Goal: Task Accomplishment & Management: Use online tool/utility

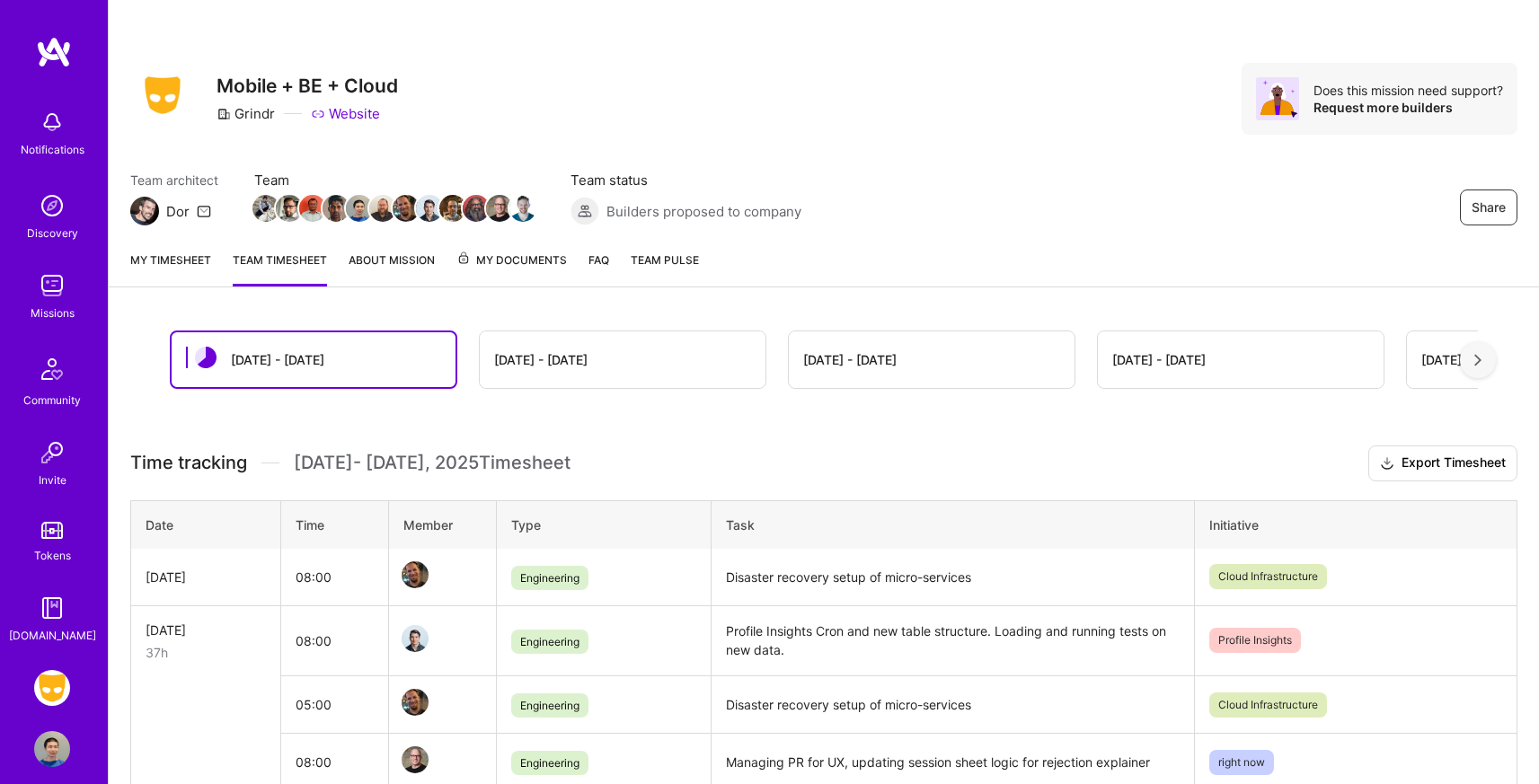
scroll to position [220, 0]
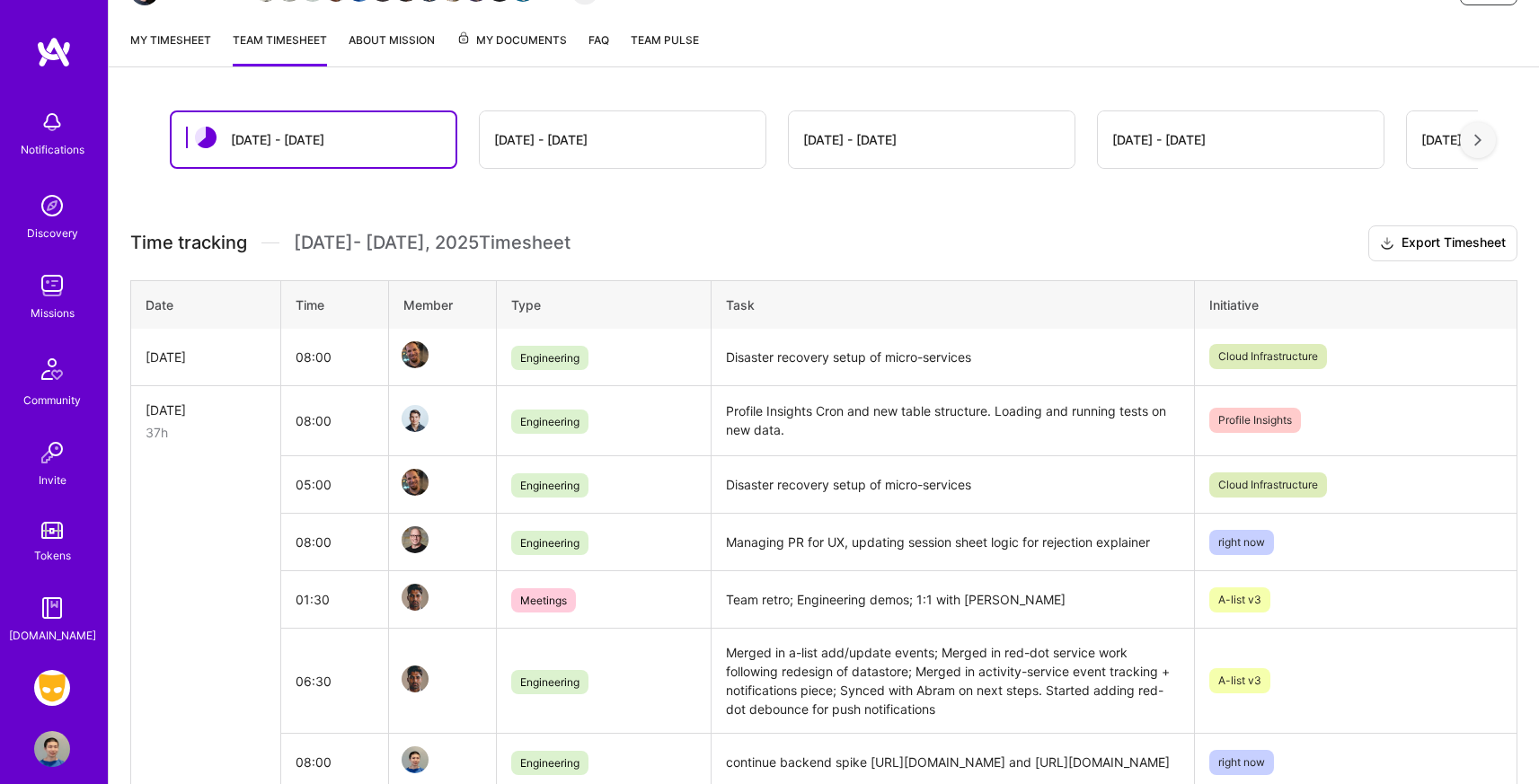
click at [178, 48] on link "My timesheet" at bounding box center [170, 48] width 81 height 35
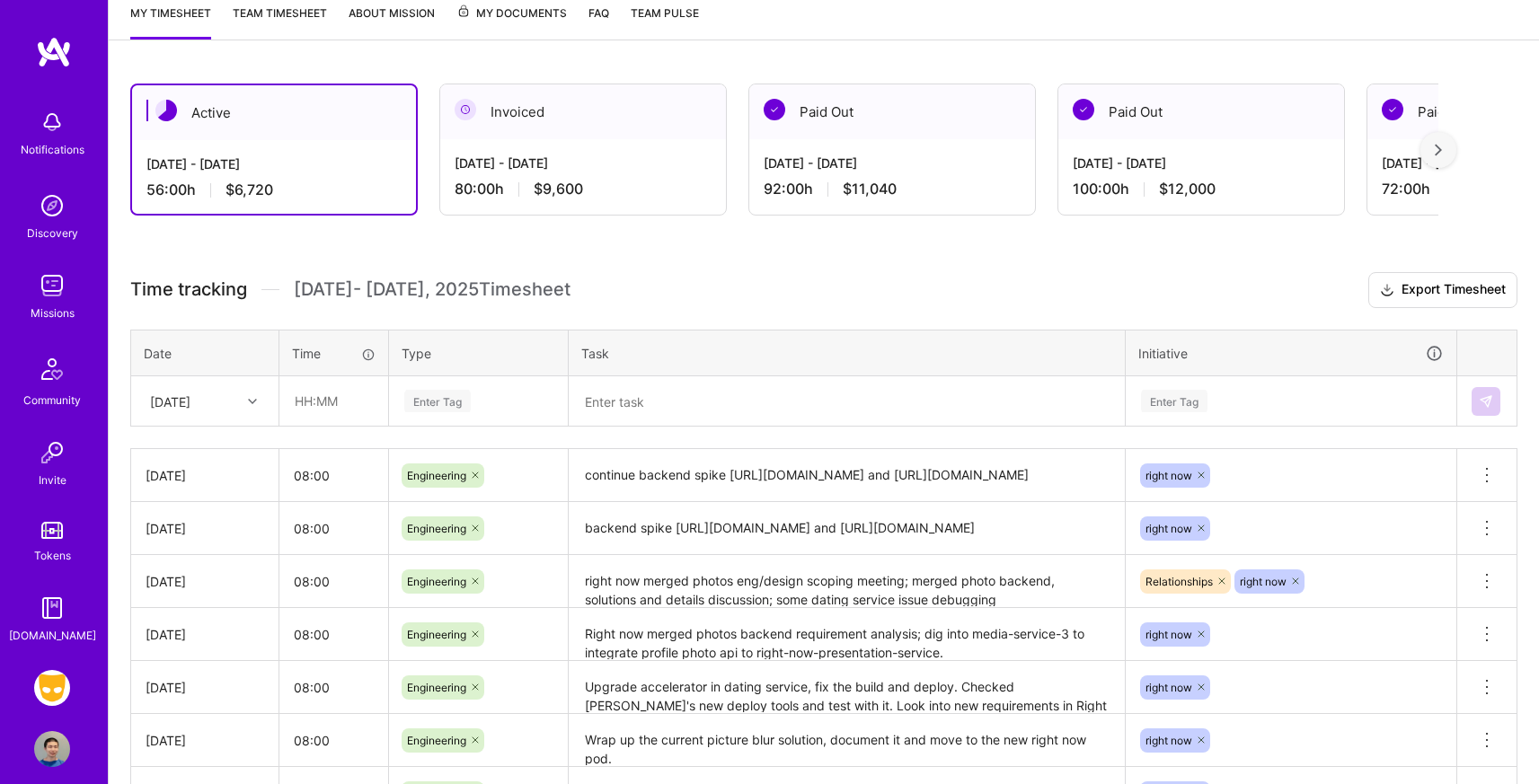
scroll to position [325, 0]
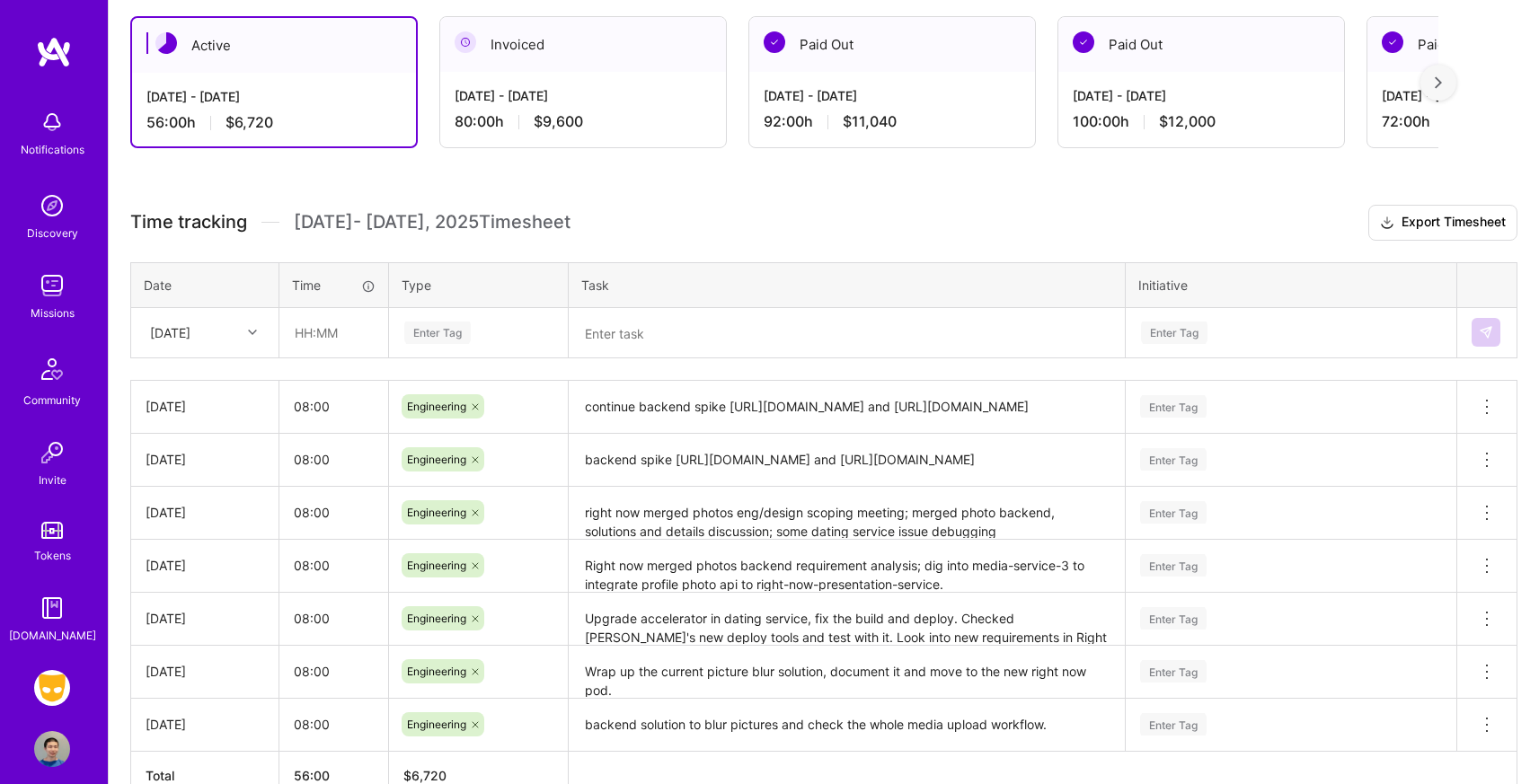
scroll to position [331, 0]
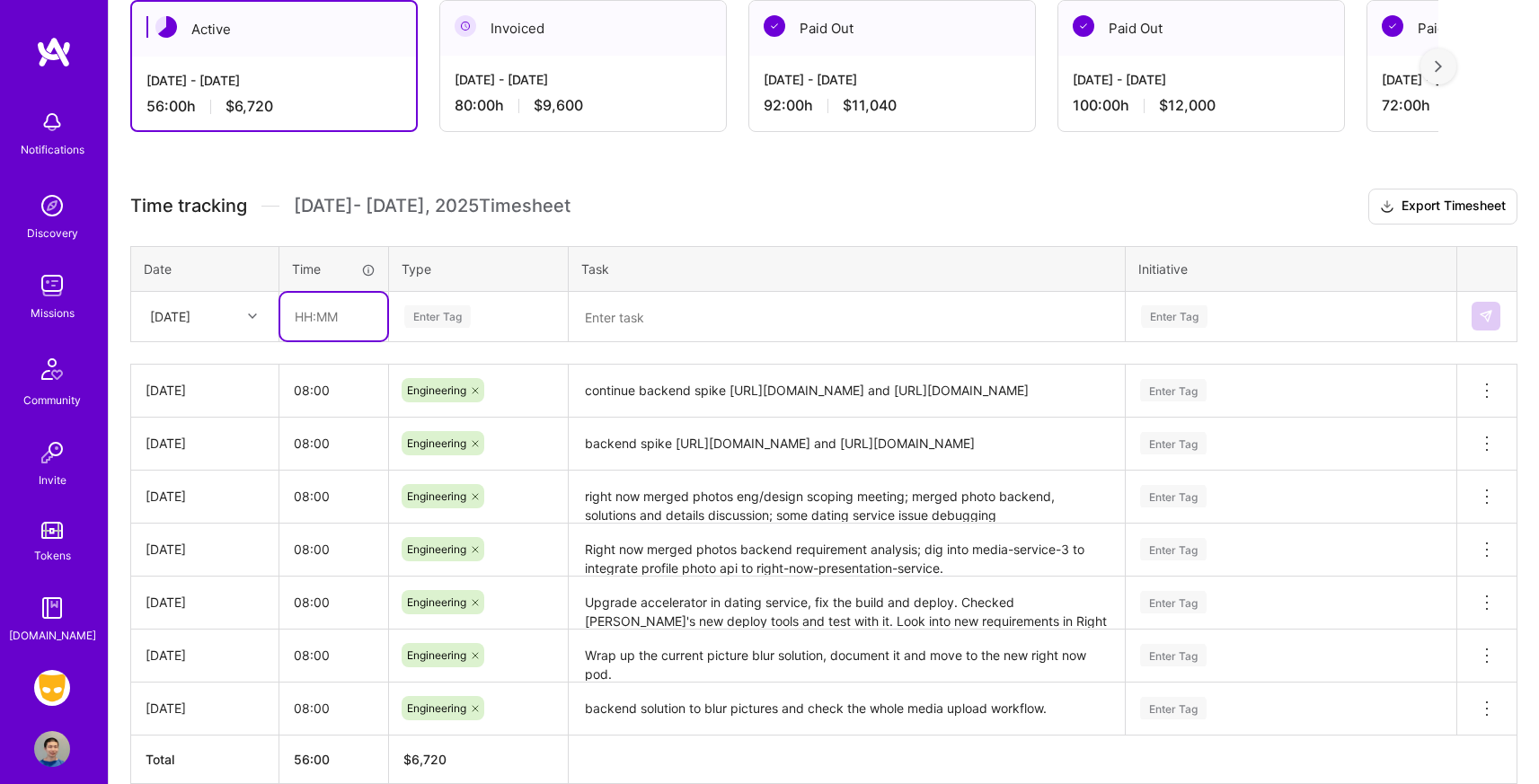
click at [354, 315] on input "text" at bounding box center [333, 316] width 107 height 47
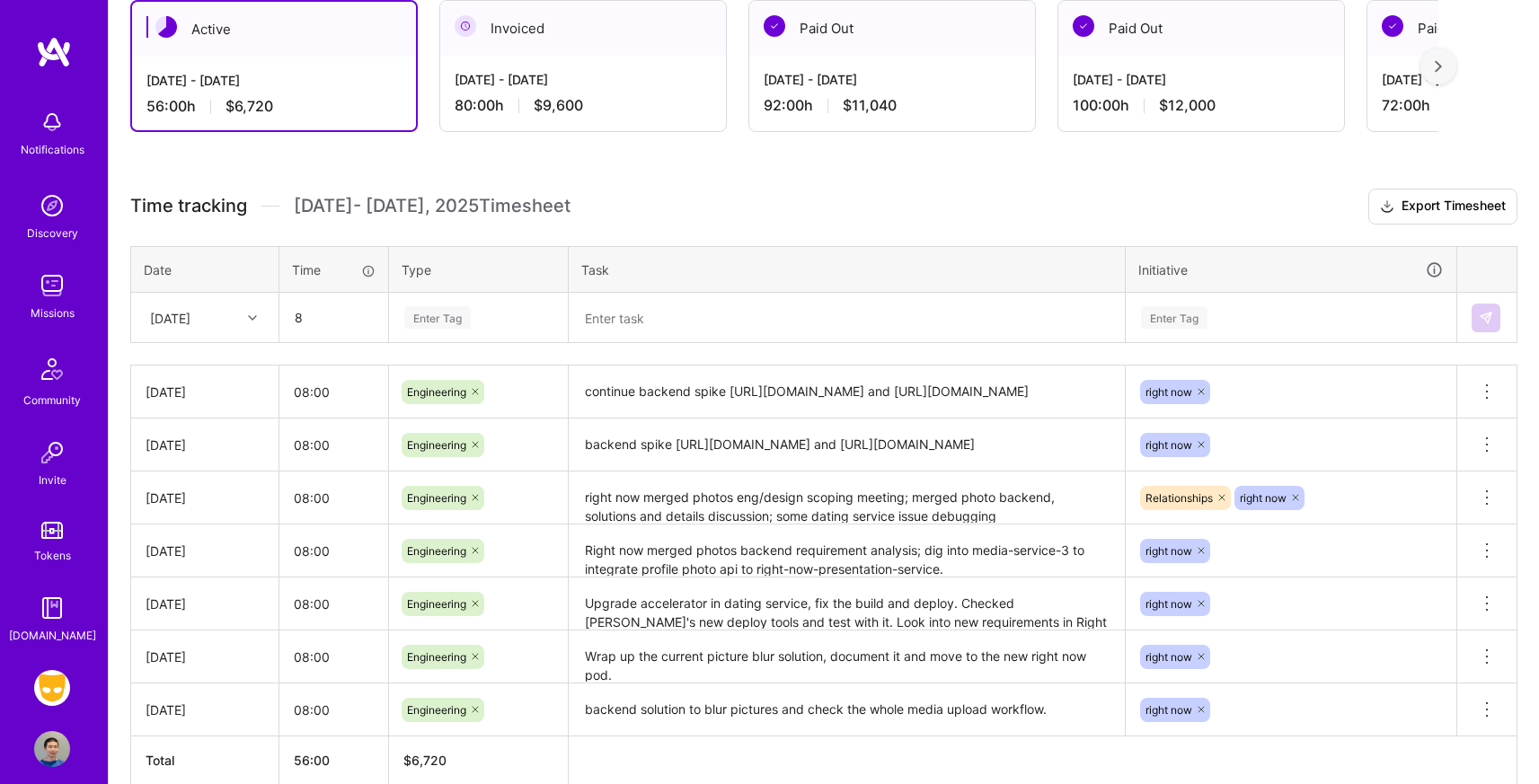
type input "08:00"
type input "engi"
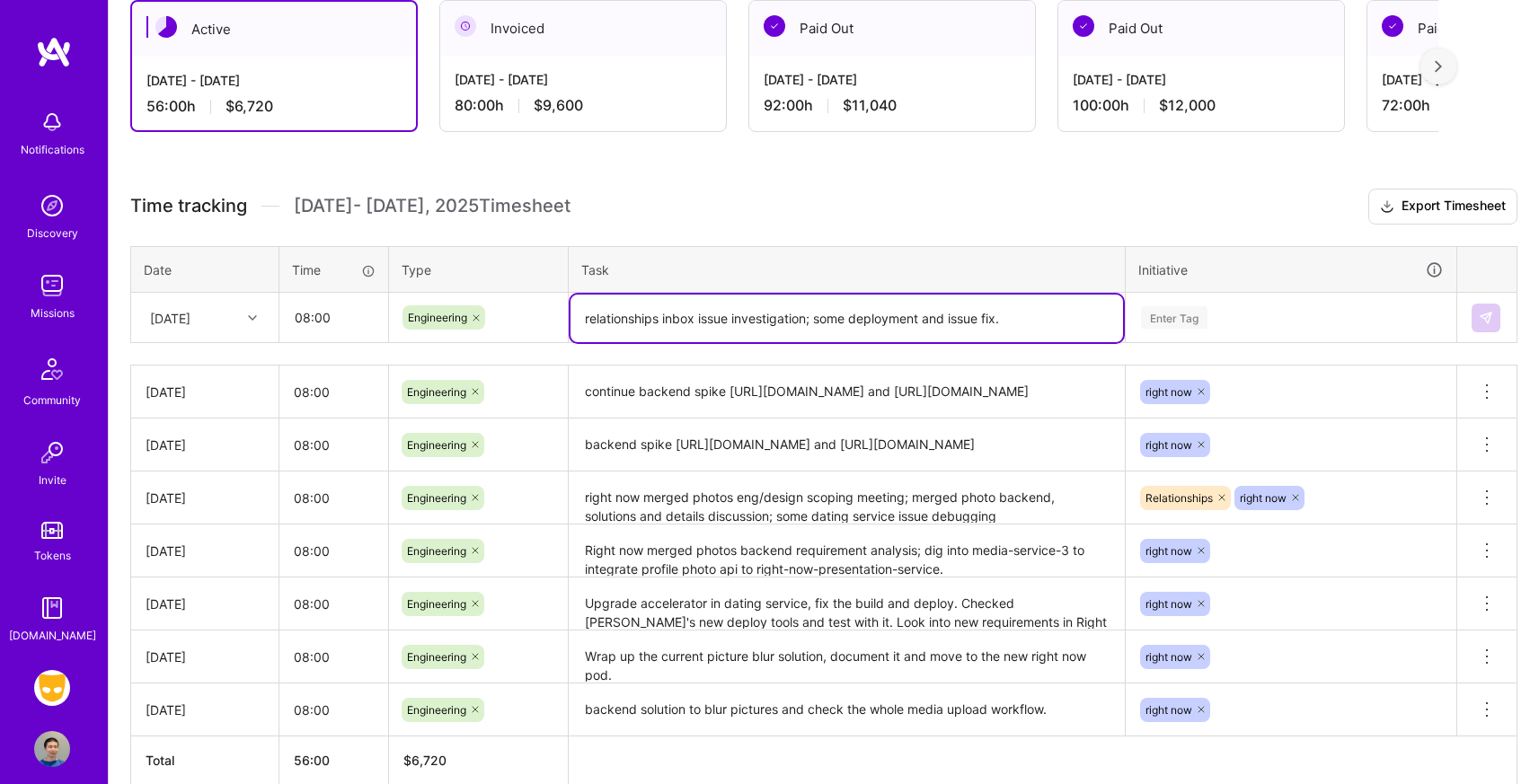
type textarea "relationships inbox issue investigation; some deployment and issue fix."
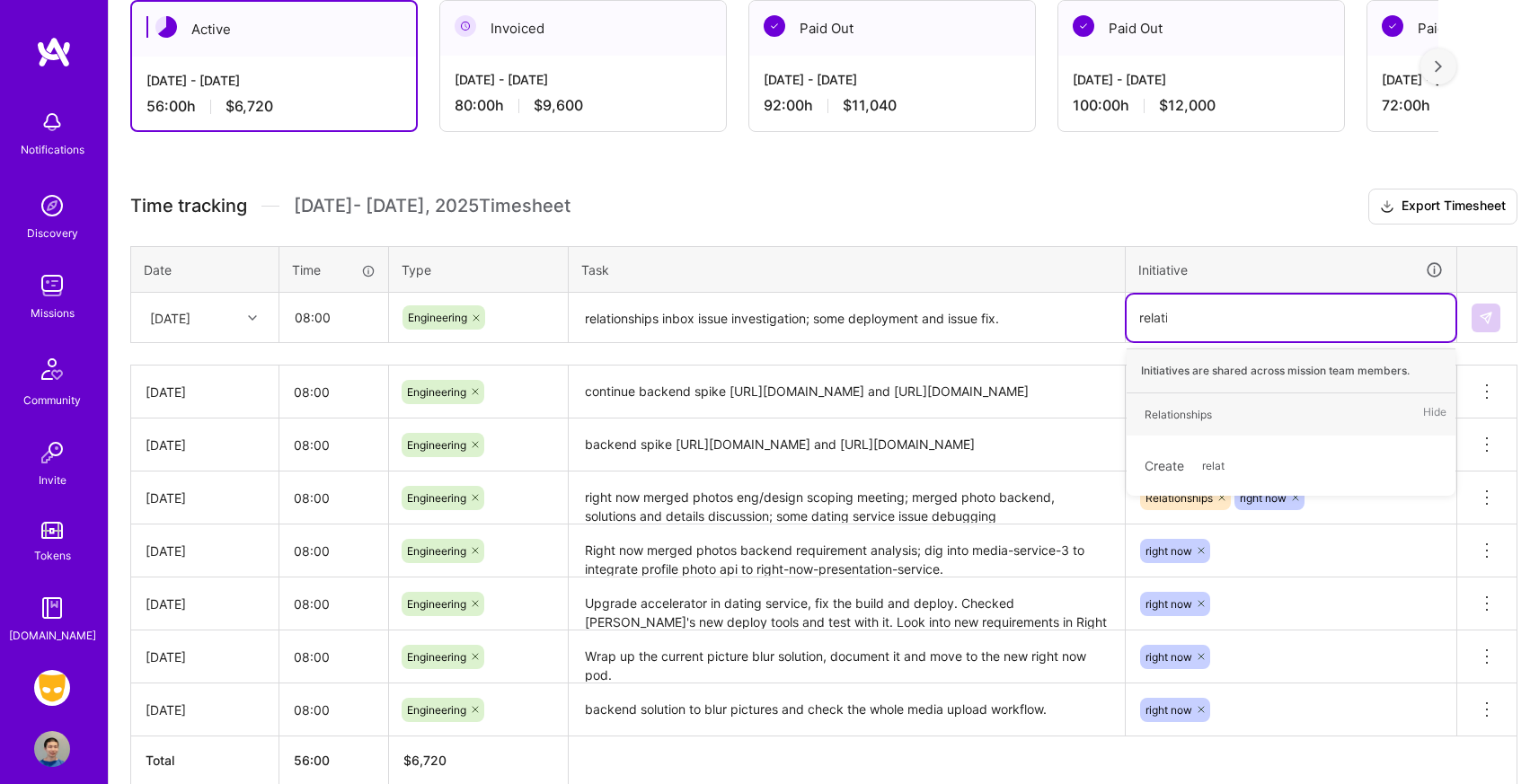
type input "relation"
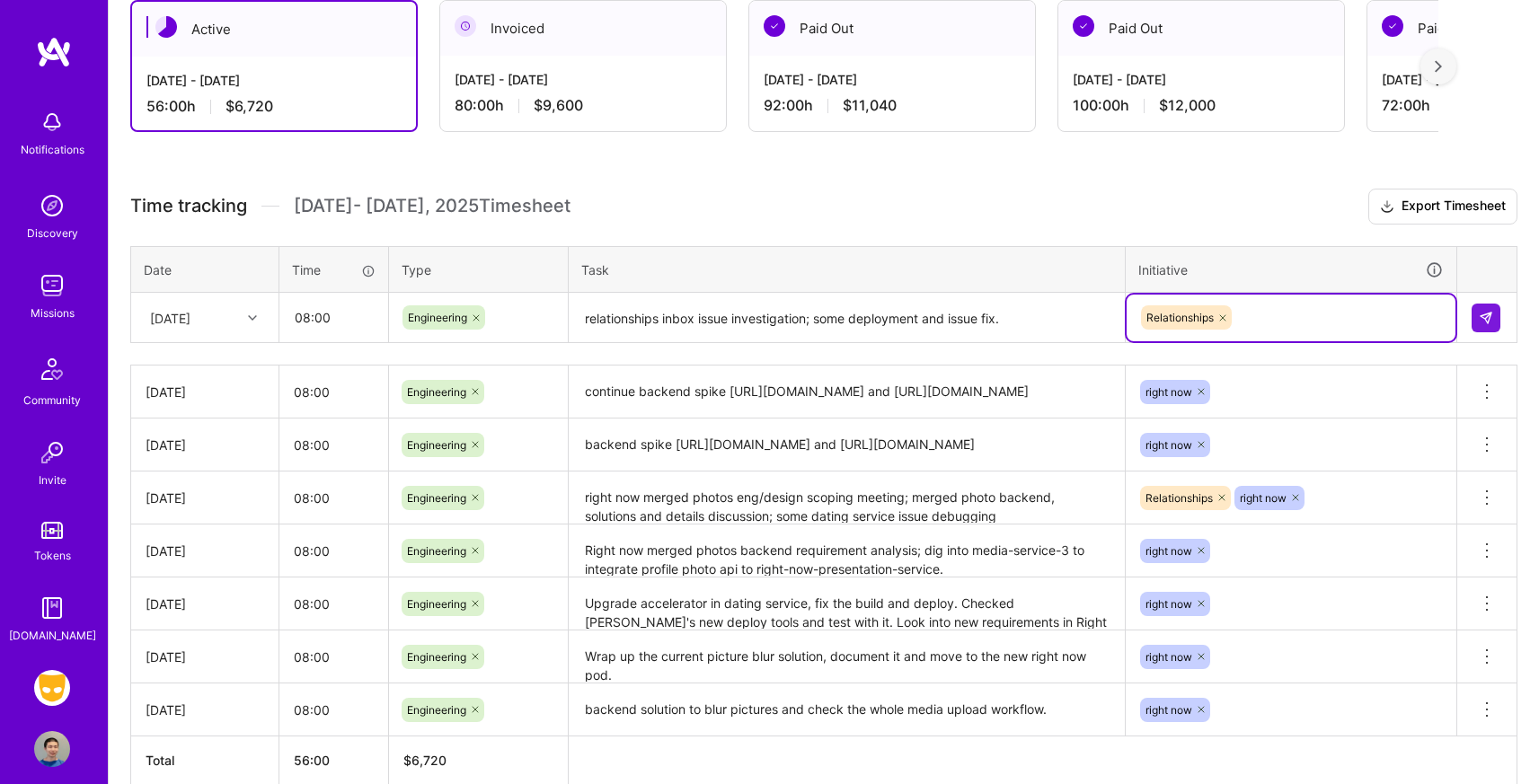
click at [1036, 317] on textarea "relationships inbox issue investigation; some deployment and issue fix." at bounding box center [846, 318] width 553 height 47
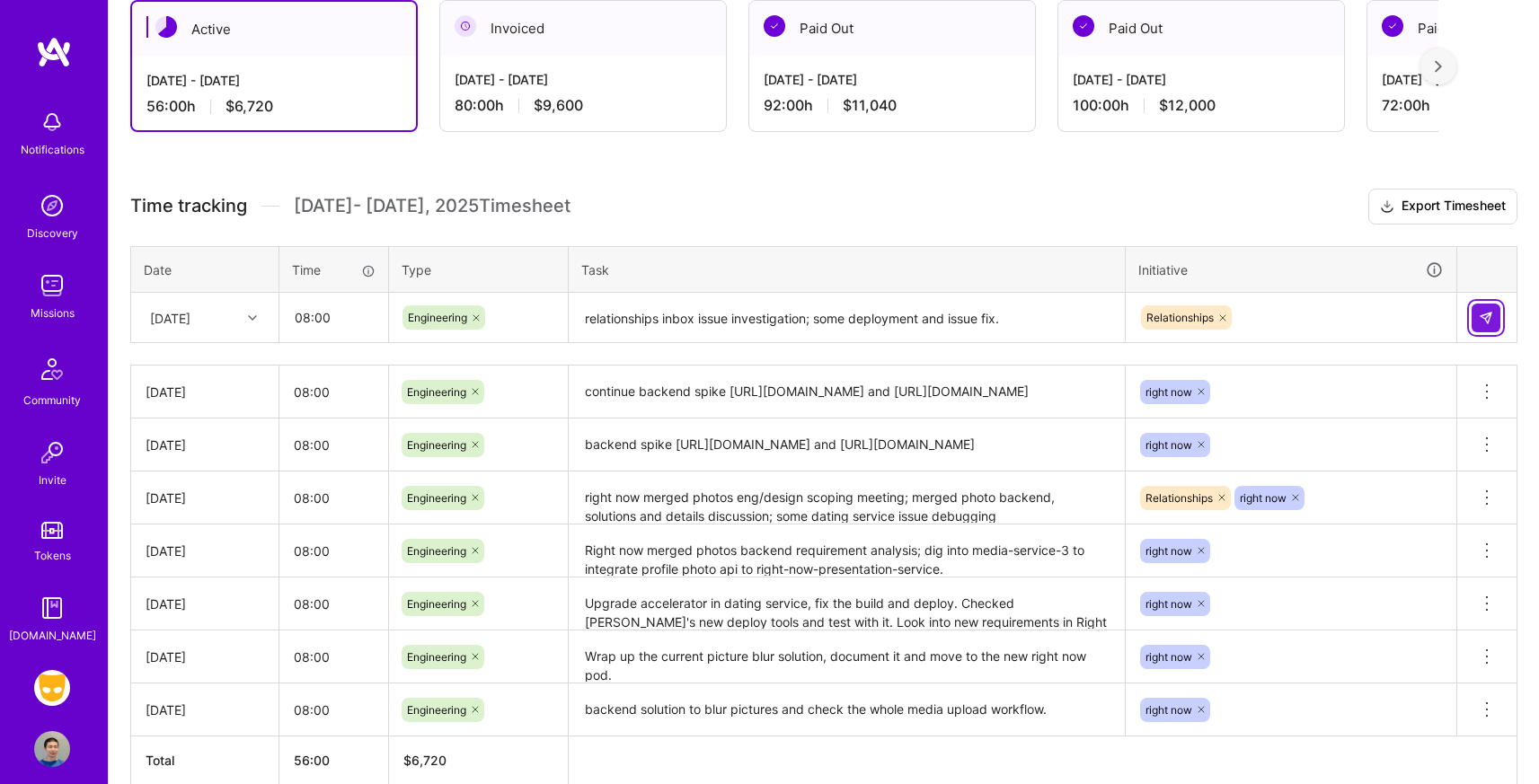
click at [1488, 320] on img at bounding box center [1486, 317] width 15 height 15
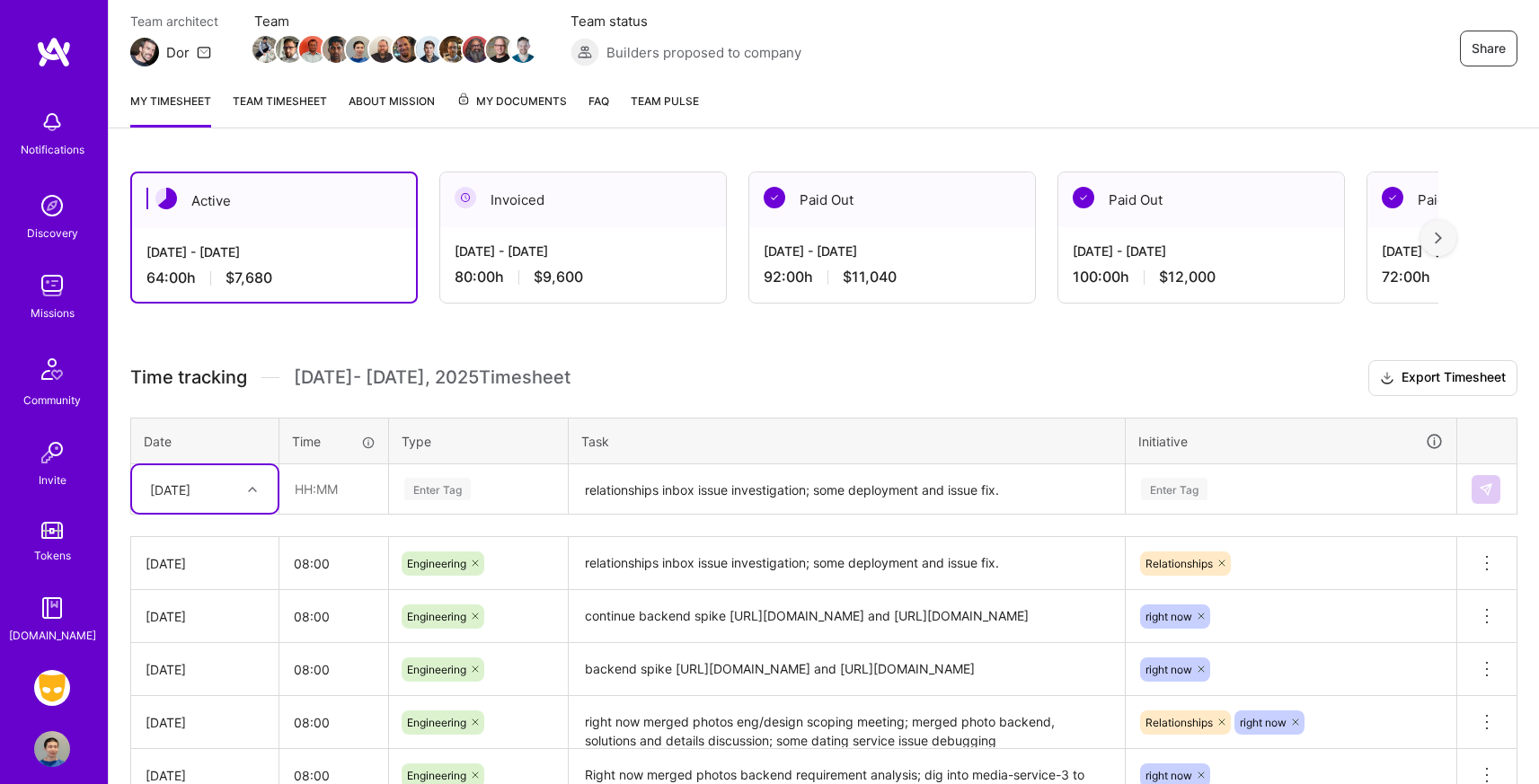
scroll to position [137, 0]
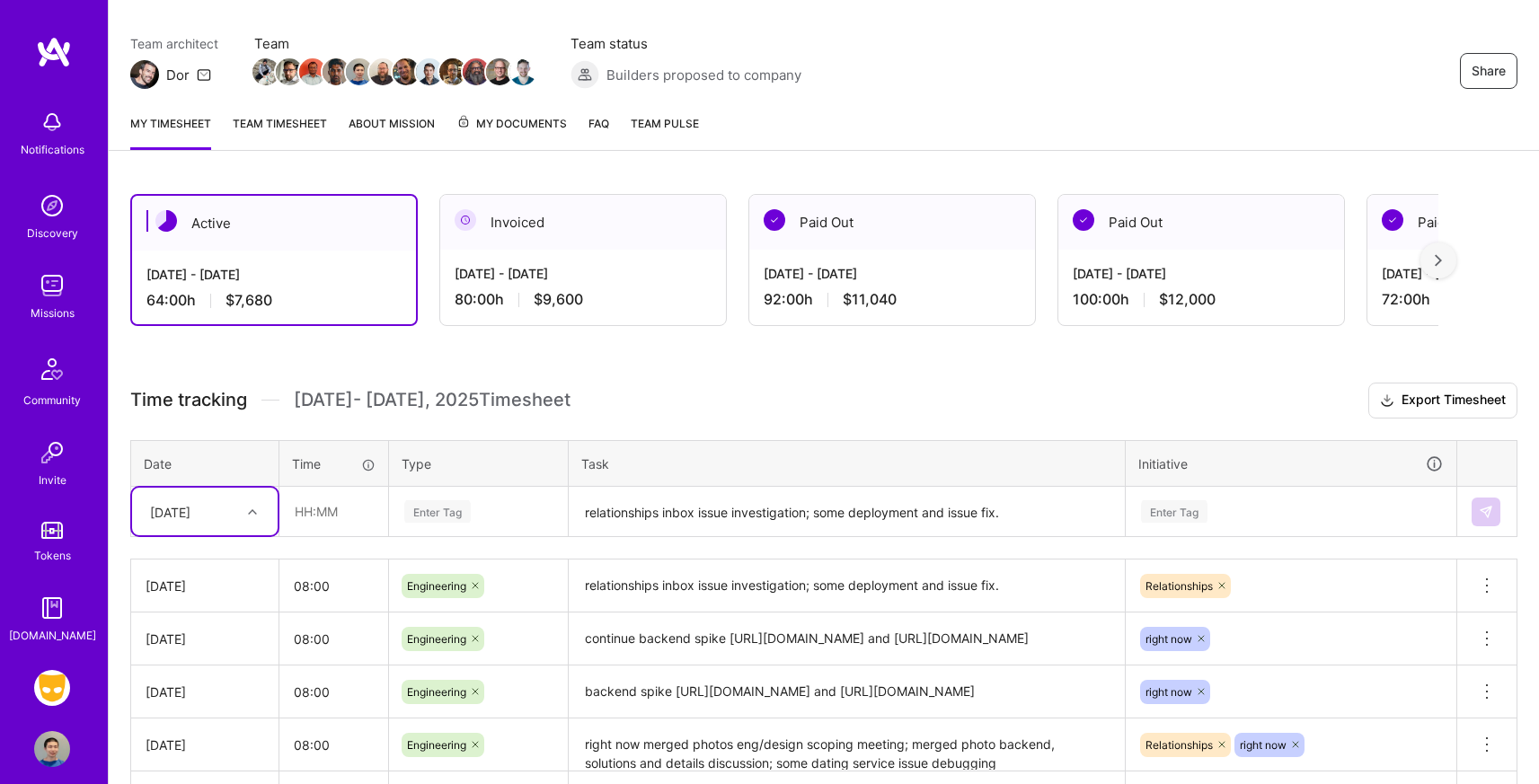
click at [297, 109] on div "My timesheet Team timesheet About Mission My Documents FAQ Team Pulse" at bounding box center [824, 125] width 1431 height 51
click at [298, 121] on link "Team timesheet" at bounding box center [280, 132] width 95 height 35
